Goal: Check status: Check status

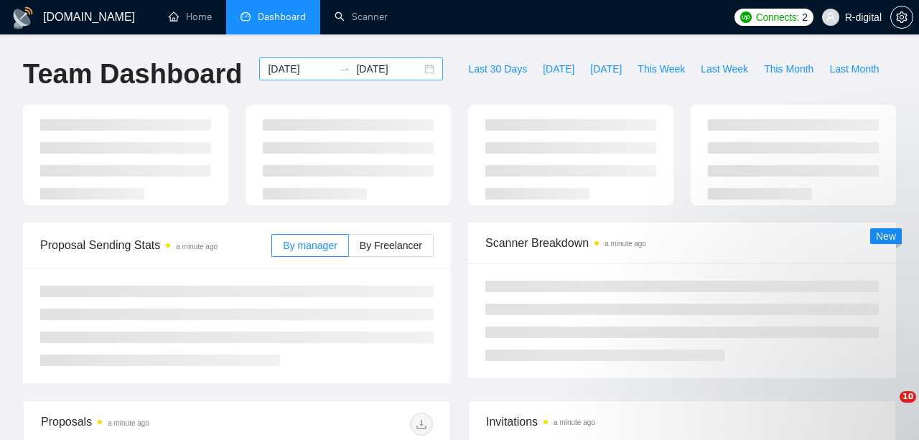
click at [417, 65] on div "[DATE] [DATE]" at bounding box center [351, 68] width 184 height 23
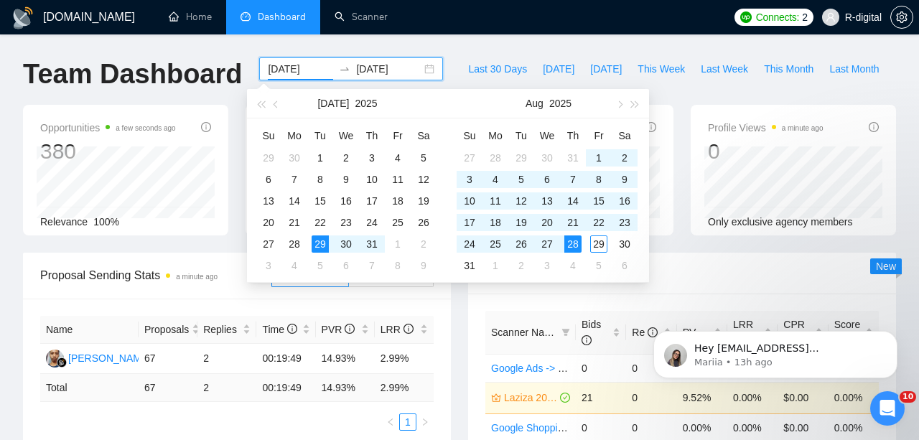
click at [414, 67] on div "[DATE] [DATE]" at bounding box center [351, 68] width 184 height 23
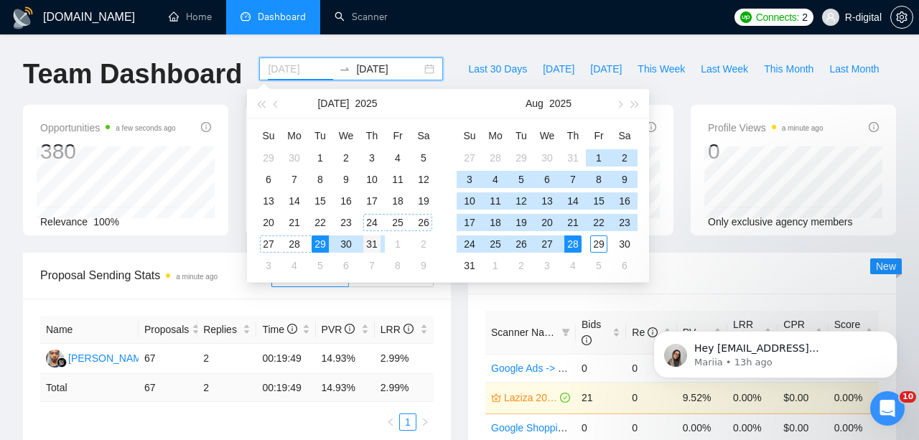
type input "[DATE]"
click at [367, 247] on div "31" at bounding box center [371, 243] width 17 height 17
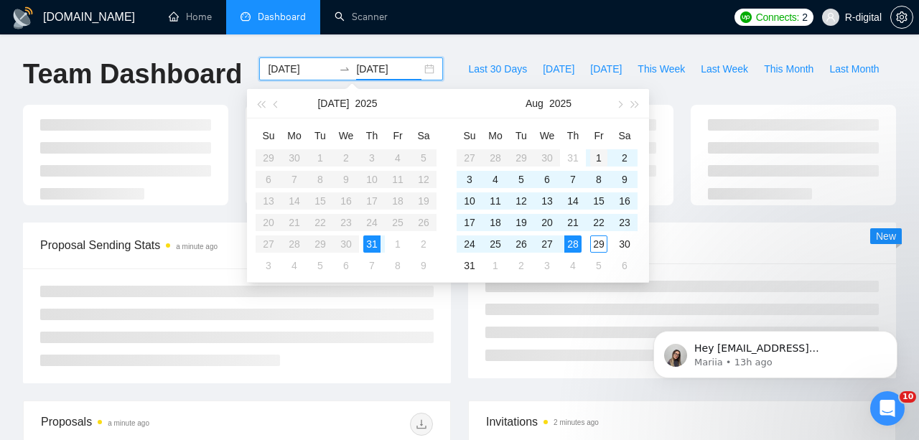
type input "[DATE]"
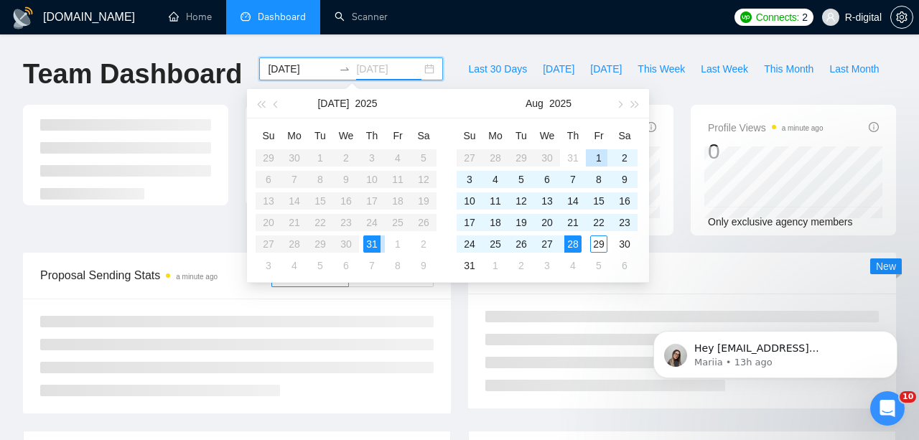
click at [598, 157] on div "1" at bounding box center [598, 157] width 17 height 17
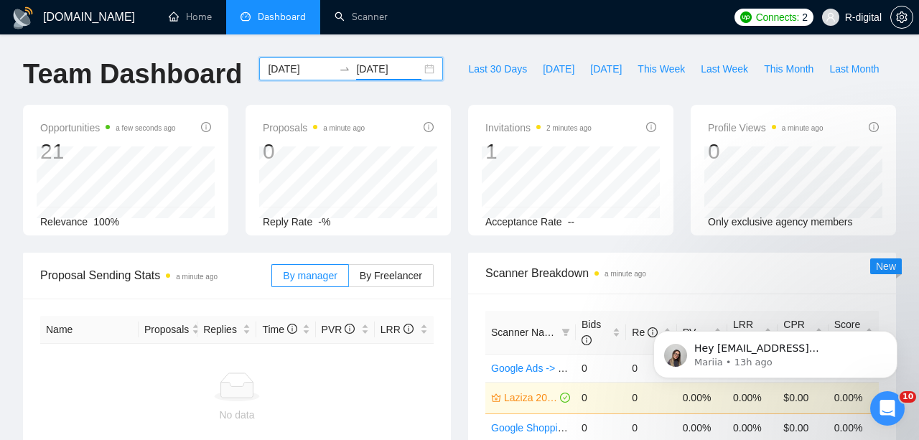
click at [421, 63] on div "[DATE] [DATE]" at bounding box center [351, 68] width 184 height 23
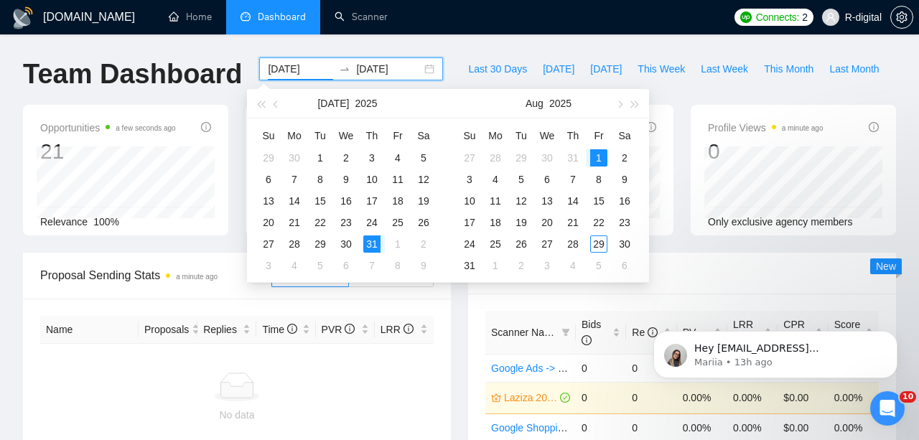
click at [416, 66] on div "[DATE] [DATE]" at bounding box center [351, 68] width 184 height 23
type input "[DATE]"
click at [597, 155] on div "1" at bounding box center [598, 157] width 17 height 17
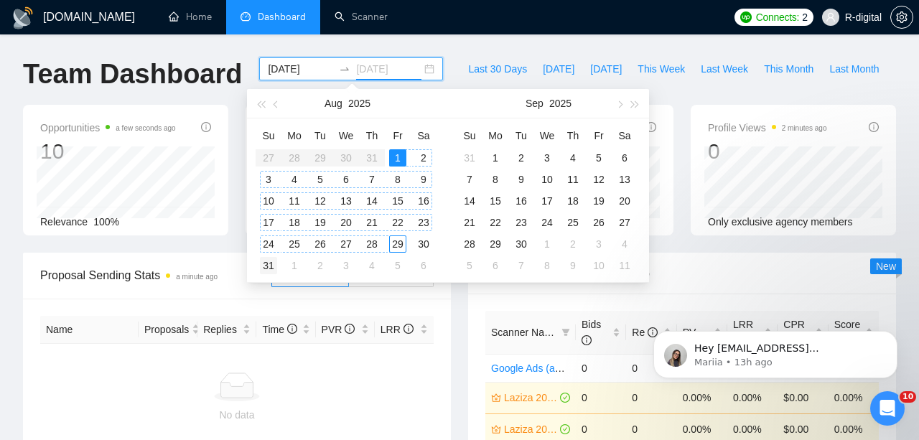
type input "[DATE]"
click at [272, 263] on div "31" at bounding box center [268, 265] width 17 height 17
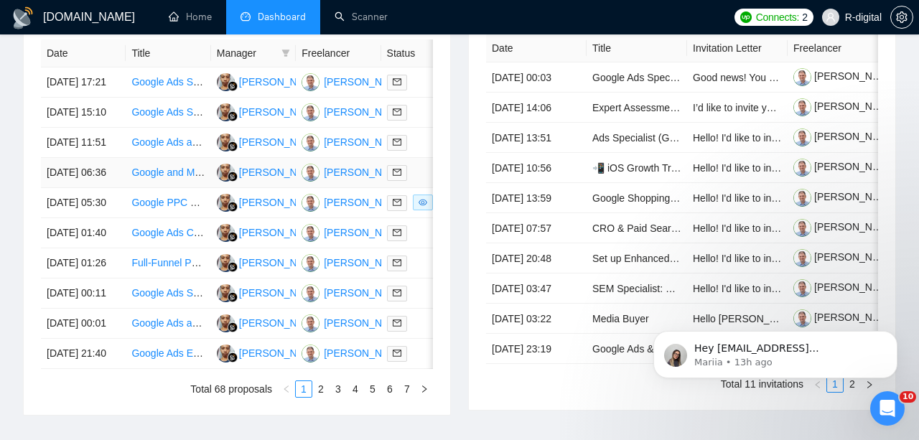
scroll to position [588, 0]
